Goal: Transaction & Acquisition: Purchase product/service

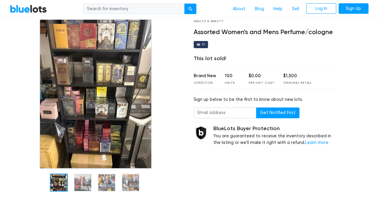
scroll to position [41, 0]
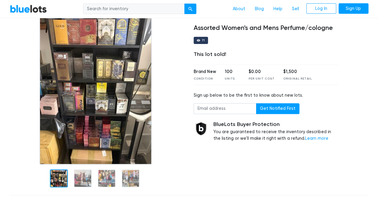
click at [201, 40] on div "71" at bounding box center [201, 40] width 15 height 7
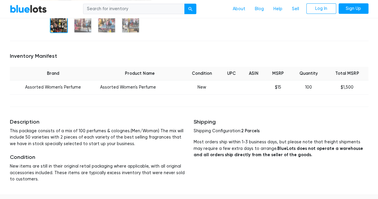
scroll to position [0, 0]
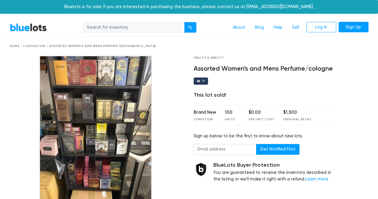
drag, startPoint x: 378, startPoint y: 55, endPoint x: 383, endPoint y: 61, distance: 7.7
click at [352, 77] on div at bounding box center [358, 144] width 31 height 176
click at [37, 28] on link "BlueLots" at bounding box center [28, 27] width 37 height 9
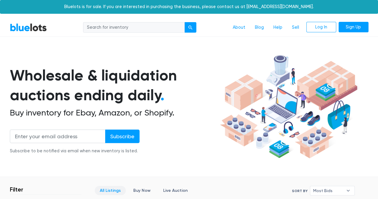
click at [146, 25] on input "search" at bounding box center [134, 27] width 102 height 11
type input "perfumes"
click at [185, 22] on button "submit" at bounding box center [191, 27] width 12 height 11
click at [189, 34] on nav "BlueLots About Blog Help Sell Log In Sign Up" at bounding box center [189, 28] width 378 height 18
click at [190, 29] on div "submit" at bounding box center [190, 27] width 4 height 4
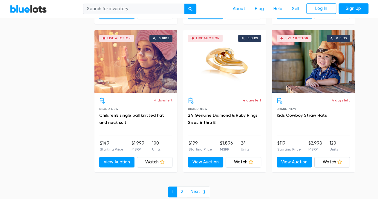
scroll to position [2656, 0]
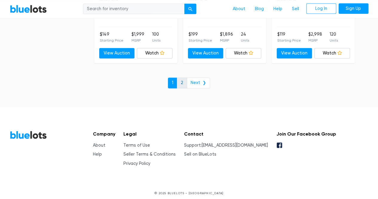
click at [182, 77] on link "2" at bounding box center [182, 82] width 10 height 11
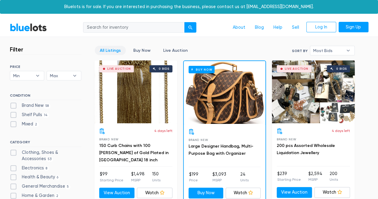
click at [43, 104] on label "Brand New 58" at bounding box center [30, 105] width 41 height 7
click at [14, 104] on New"] "Brand New 58" at bounding box center [12, 104] width 4 height 4
click at [43, 104] on label "Brand New 58" at bounding box center [30, 105] width 41 height 7
click at [14, 104] on New"] "Brand New 58" at bounding box center [12, 104] width 4 height 4
checkbox New"] "false"
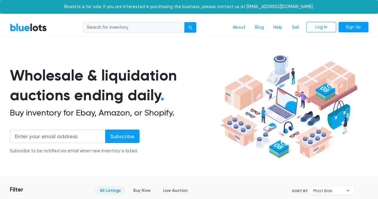
scroll to position [161, 0]
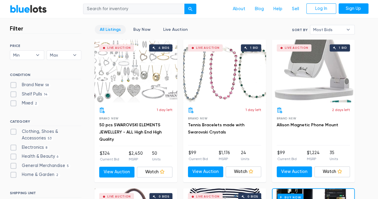
click at [43, 104] on div "Mixed 2" at bounding box center [45, 104] width 71 height 9
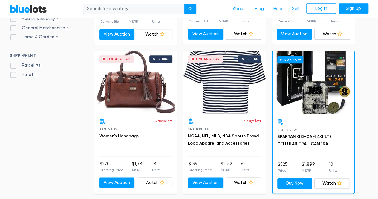
scroll to position [208, 0]
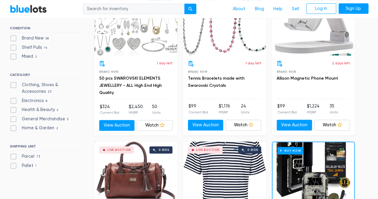
click at [45, 86] on label "Clothing, Shoes & Accessories 53" at bounding box center [45, 88] width 71 height 13
click at [14, 86] on Accessories"] "Clothing, Shoes & Accessories 53" at bounding box center [12, 84] width 4 height 4
checkbox Accessories"] "true"
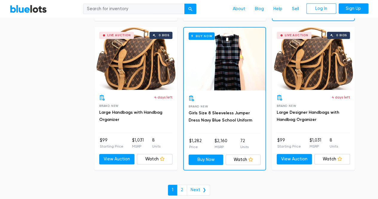
scroll to position [2657, 0]
